Goal: Register for event/course

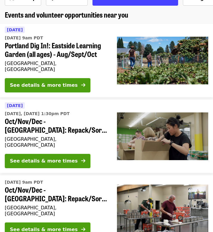
scroll to position [45, 0]
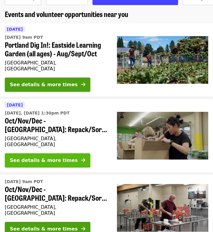
click at [69, 154] on button "See details & more times" at bounding box center [47, 160] width 85 height 14
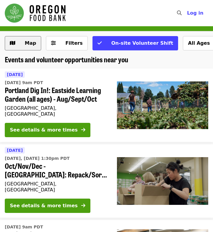
click at [23, 42] on span "Map" at bounding box center [27, 43] width 17 height 7
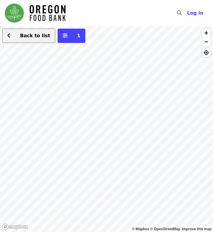
click at [10, 34] on icon "chevron-left icon" at bounding box center [8, 36] width 3 height 6
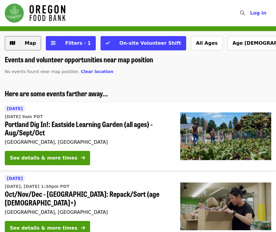
click at [27, 43] on span "Map" at bounding box center [30, 43] width 11 height 6
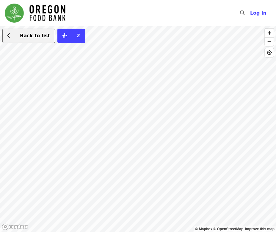
click at [30, 40] on button "Back to list" at bounding box center [28, 36] width 53 height 14
